Goal: Task Accomplishment & Management: Manage account settings

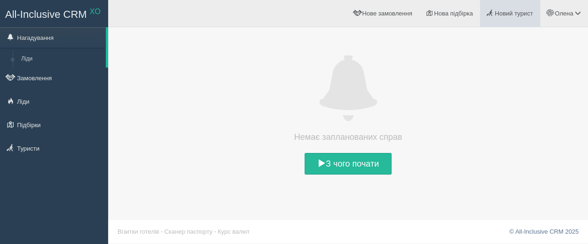
click at [500, 19] on link "Новий турист" at bounding box center [510, 13] width 60 height 27
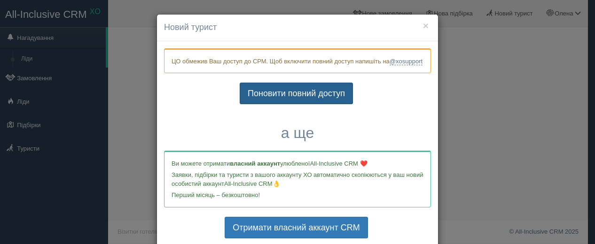
click at [320, 104] on link "Поновити повний доступ" at bounding box center [296, 94] width 113 height 22
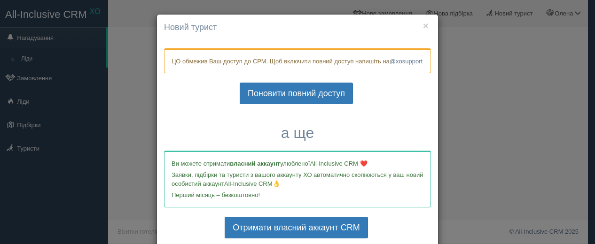
scroll to position [39, 0]
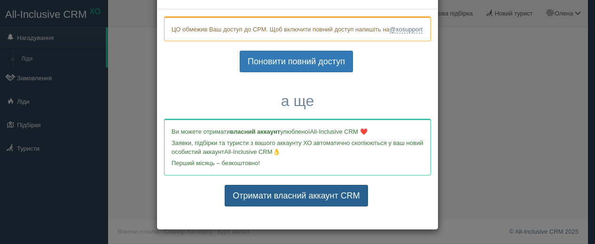
click at [313, 197] on link "Отримати власний аккаунт CRM" at bounding box center [296, 196] width 143 height 22
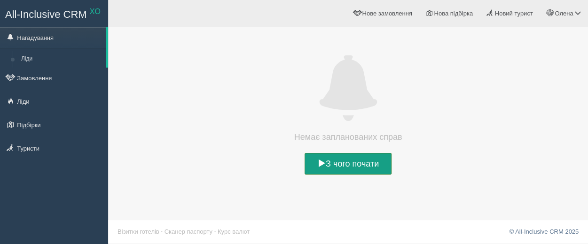
click at [364, 155] on link "З чого почати" at bounding box center [347, 164] width 87 height 22
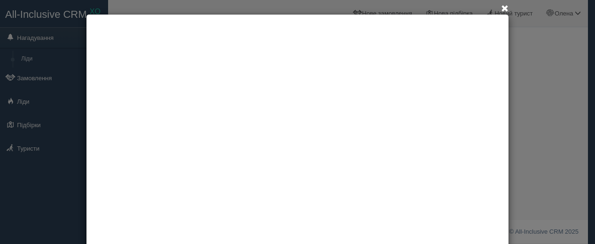
click at [501, 10] on span at bounding box center [505, 9] width 8 height 8
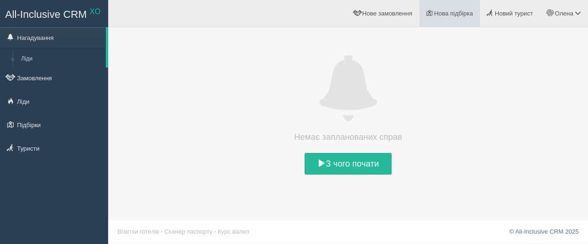
click at [438, 17] on span "Нова підбірка" at bounding box center [453, 13] width 39 height 7
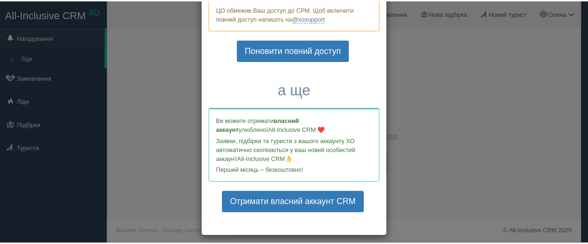
scroll to position [60, 0]
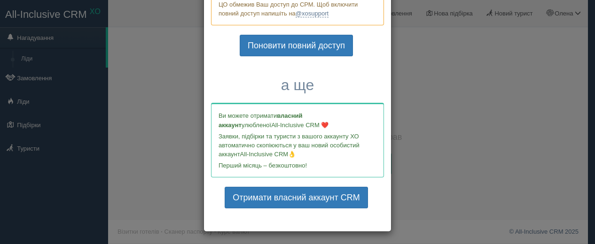
click at [475, 92] on div "× Почати нову підбірку? Додати готелі у нову підбірку? ЦО обмежив Ваш доступ до…" at bounding box center [297, 122] width 595 height 244
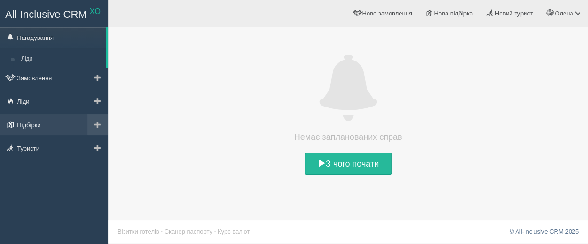
click at [19, 120] on link "Підбірки" at bounding box center [54, 125] width 108 height 21
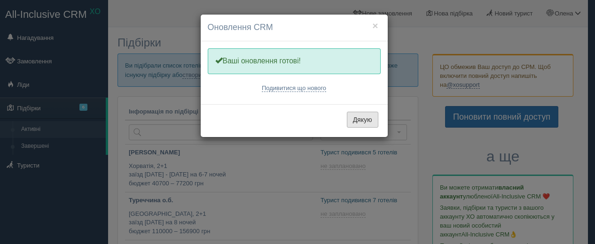
click at [359, 118] on button "Дякую" at bounding box center [362, 120] width 31 height 16
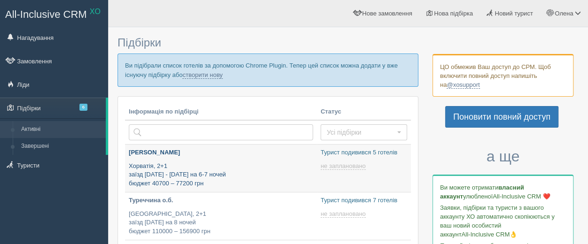
type input "2025-08-11 16:15"
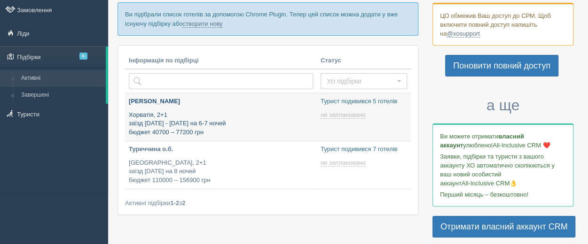
type input "2025-08-11 18:15"
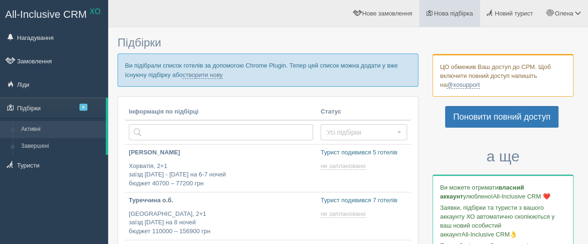
click at [439, 17] on link "Нова підбірка" at bounding box center [449, 13] width 61 height 27
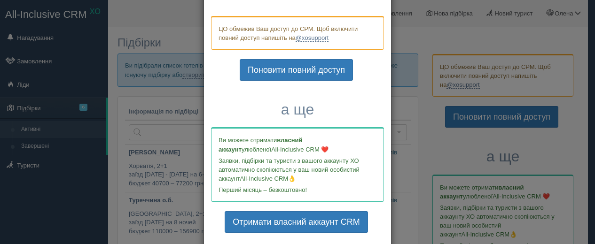
scroll to position [48, 0]
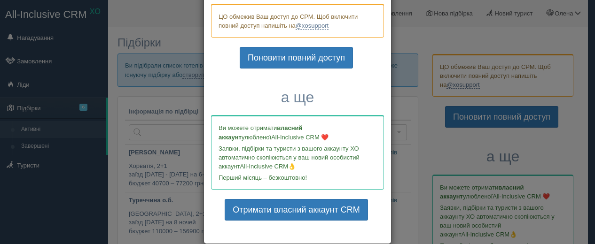
click at [348, 90] on h3 "а ще" at bounding box center [297, 97] width 173 height 16
click at [409, 115] on div "× Почати нову підбірку? Додати готелі у нову підбірку? ЦО обмежив Ваш доступ до…" at bounding box center [297, 122] width 595 height 244
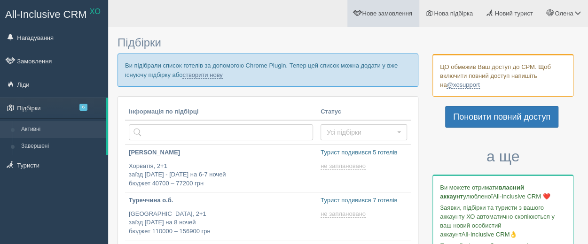
click at [380, 21] on link "Нове замовлення" at bounding box center [383, 13] width 72 height 27
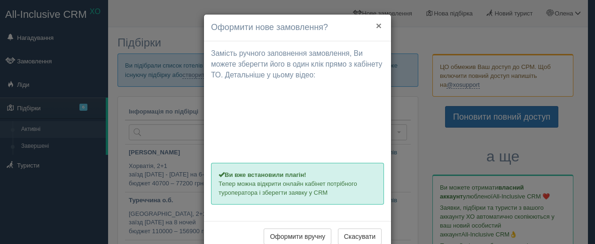
click at [376, 23] on button "×" at bounding box center [379, 26] width 6 height 10
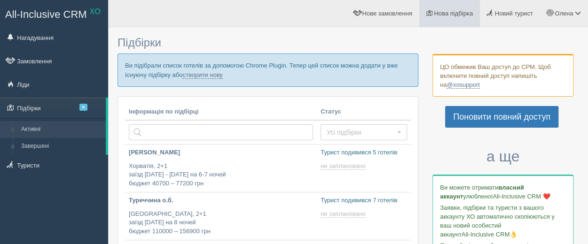
click at [447, 16] on span "Нова підбірка" at bounding box center [453, 13] width 39 height 7
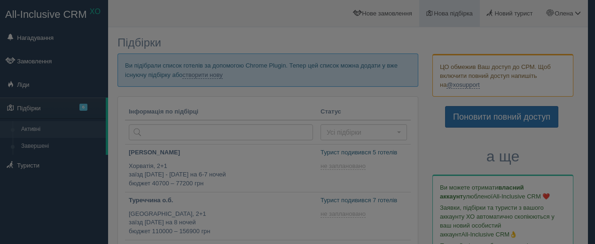
scroll to position [0, 0]
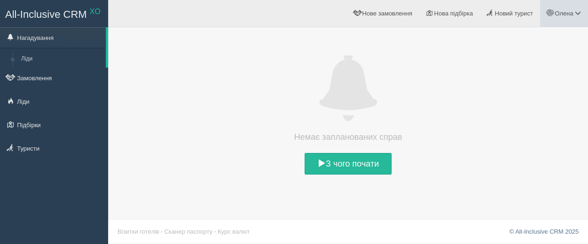
click at [576, 16] on span at bounding box center [577, 13] width 6 height 6
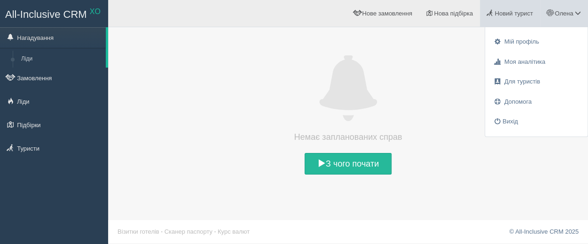
click at [501, 16] on span "Новий турист" at bounding box center [513, 13] width 38 height 7
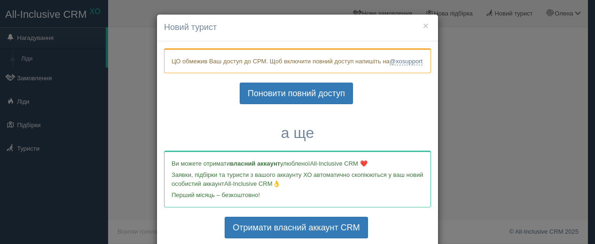
click at [496, 77] on div "× Новий турист ЦО обмежив Ваш доступ до СРМ. Щоб включити повний доступ напишіт…" at bounding box center [297, 122] width 595 height 244
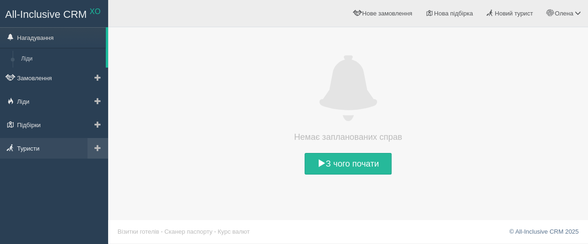
click at [36, 143] on link "Туристи" at bounding box center [54, 148] width 108 height 21
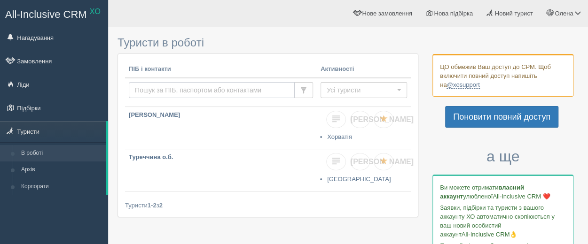
click at [169, 88] on input "text" at bounding box center [212, 90] width 166 height 16
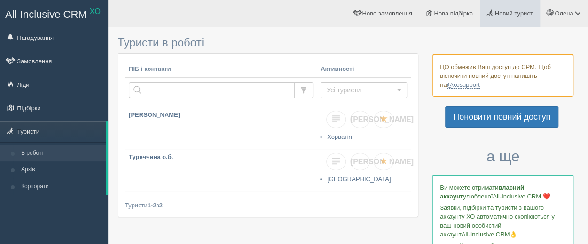
click at [508, 20] on link "Новий турист" at bounding box center [510, 13] width 60 height 27
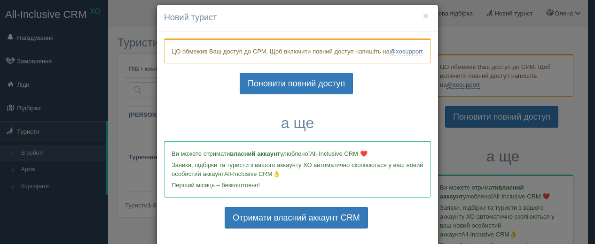
scroll to position [1, 0]
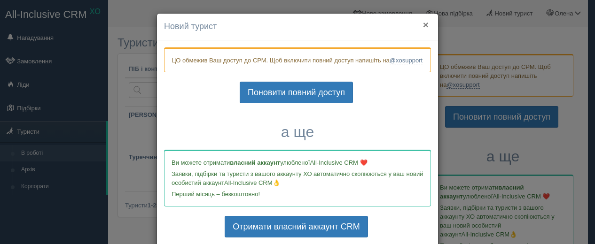
click at [423, 24] on button "×" at bounding box center [426, 25] width 6 height 10
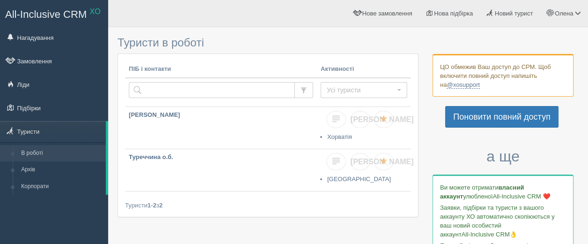
click at [273, 218] on div "Туристи в роботі ПІБ і контакти Активності Усі туристи Усі туристи Є замовлення…" at bounding box center [267, 129] width 301 height 195
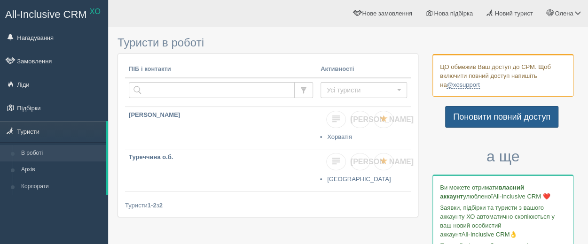
click at [471, 117] on link "Поновити повний доступ" at bounding box center [501, 117] width 113 height 22
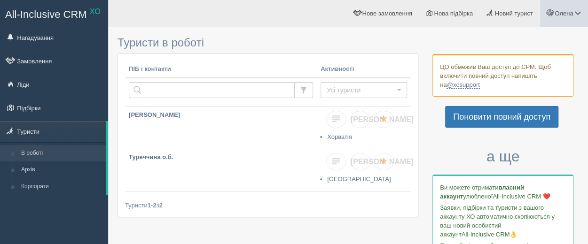
click at [582, 10] on link "Олена" at bounding box center [564, 13] width 48 height 27
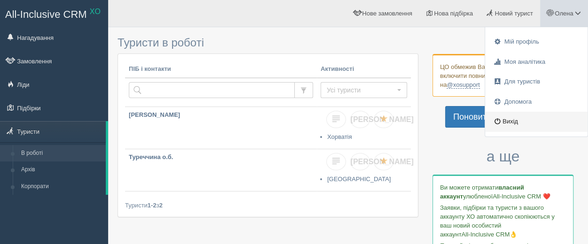
click at [509, 119] on link "Вихід" at bounding box center [536, 122] width 102 height 20
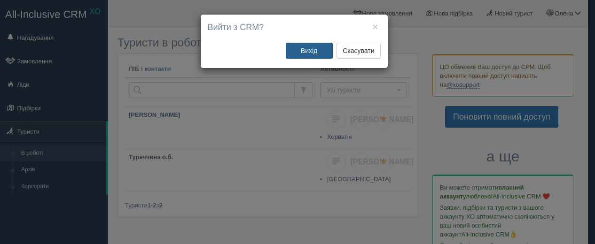
click at [312, 46] on button "Вихід" at bounding box center [309, 51] width 47 height 16
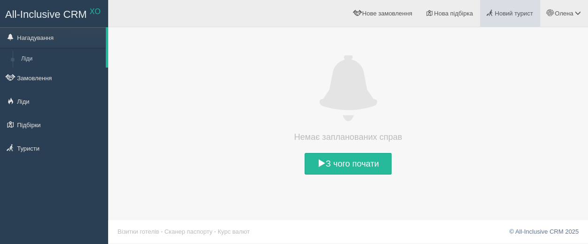
click at [508, 18] on link "Новий турист" at bounding box center [510, 13] width 60 height 27
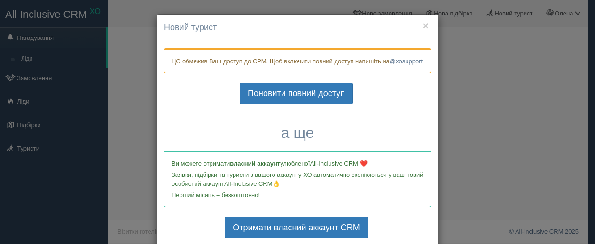
click at [457, 101] on div "× Новий турист ЦО обмежив Ваш доступ до СРМ. Щоб включити повний доступ напишіт…" at bounding box center [297, 122] width 595 height 244
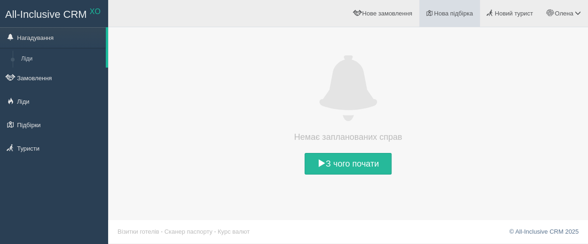
click at [447, 14] on span "Нова підбірка" at bounding box center [453, 13] width 39 height 7
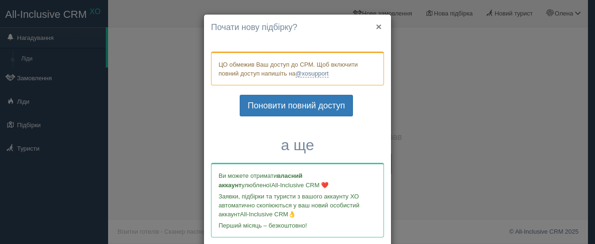
click at [376, 25] on button "×" at bounding box center [379, 27] width 6 height 10
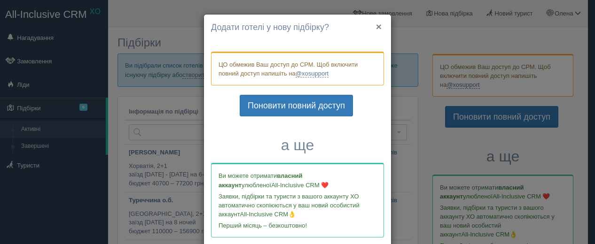
click at [376, 26] on button "×" at bounding box center [379, 27] width 6 height 10
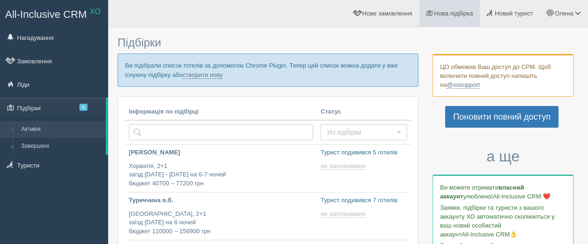
click at [457, 17] on span "Нова підбірка" at bounding box center [453, 13] width 39 height 7
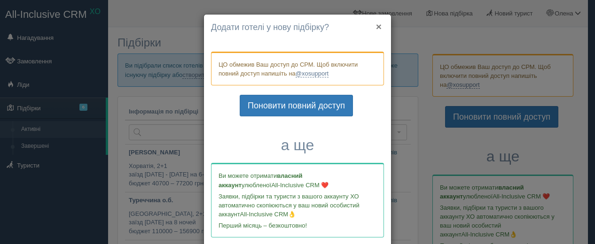
click at [376, 29] on button "×" at bounding box center [379, 27] width 6 height 10
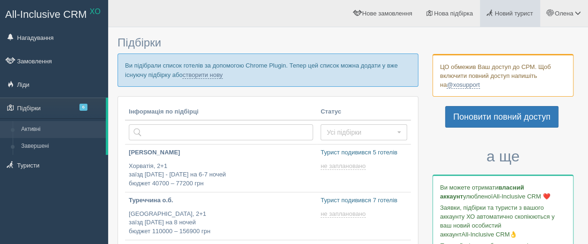
click at [503, 14] on span "Новий турист" at bounding box center [513, 13] width 38 height 7
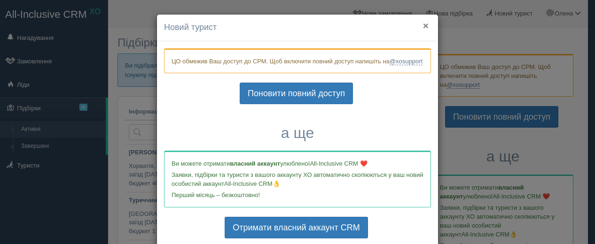
click at [423, 22] on button "×" at bounding box center [426, 26] width 6 height 10
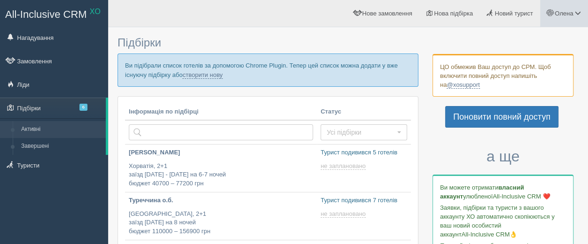
click at [580, 13] on span at bounding box center [577, 13] width 6 height 6
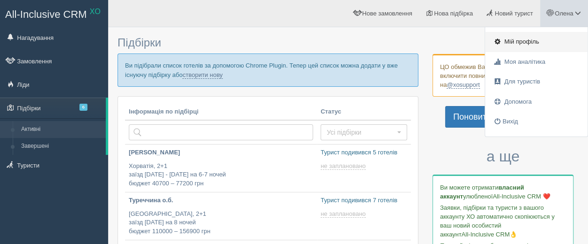
click at [514, 37] on link "Мій профіль" at bounding box center [536, 42] width 102 height 20
